Goal: Task Accomplishment & Management: Manage account settings

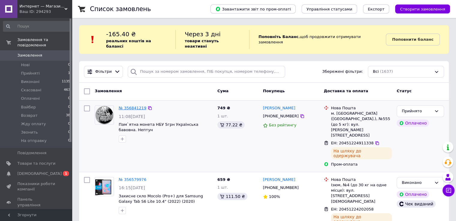
click at [136, 106] on link "№ 356841219" at bounding box center [133, 108] width 28 height 5
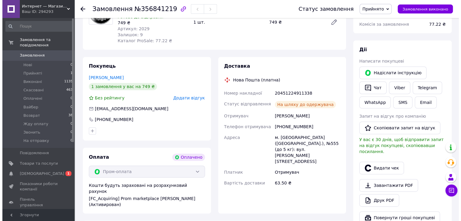
scroll to position [240, 0]
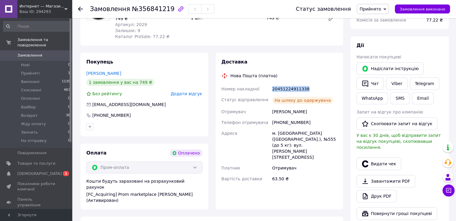
drag, startPoint x: 273, startPoint y: 89, endPoint x: 315, endPoint y: 85, distance: 42.5
click at [315, 85] on div "20451224911338" at bounding box center [305, 89] width 68 height 11
click at [381, 158] on button "Видати чек" at bounding box center [379, 164] width 45 height 13
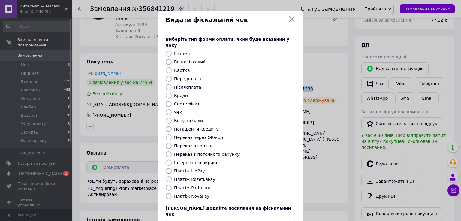
click at [191, 177] on label "Платіж RozetkaPay" at bounding box center [194, 179] width 41 height 5
click at [172, 177] on input "Платіж RozetkaPay" at bounding box center [169, 180] width 6 height 6
radio input "true"
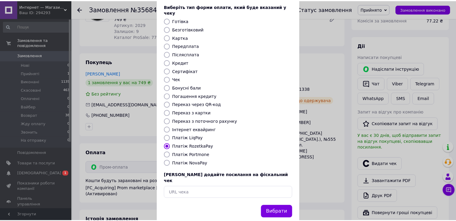
scroll to position [36, 0]
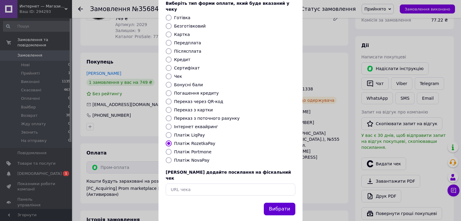
click at [282, 203] on button "Вибрати" at bounding box center [280, 209] width 32 height 13
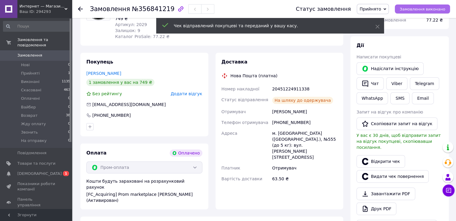
click at [423, 10] on span "Замовлення виконано" at bounding box center [423, 9] width 46 height 5
click at [21, 53] on span "Замовлення" at bounding box center [29, 55] width 25 height 5
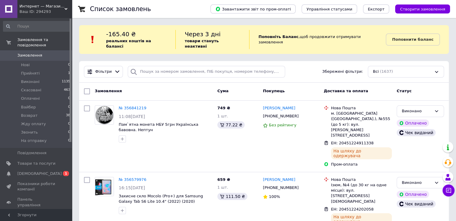
click at [288, 68] on div "Фільтри Збережені фільтри: Всі (1637)" at bounding box center [264, 72] width 365 height 12
